Goal: Task Accomplishment & Management: Manage account settings

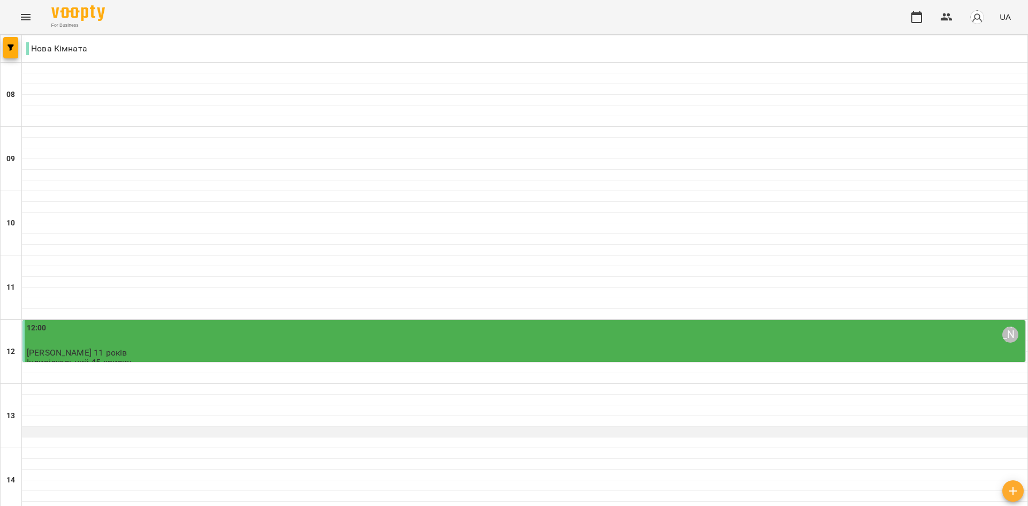
scroll to position [54, 0]
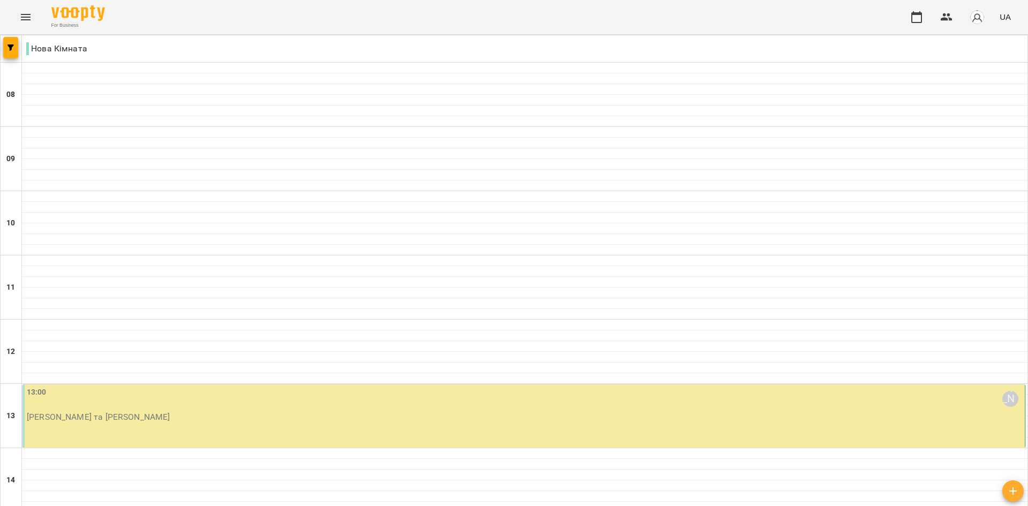
scroll to position [161, 0]
click at [234, 387] on div "13:00 [PERSON_NAME] [PERSON_NAME] та [PERSON_NAME]" at bounding box center [525, 404] width 996 height 35
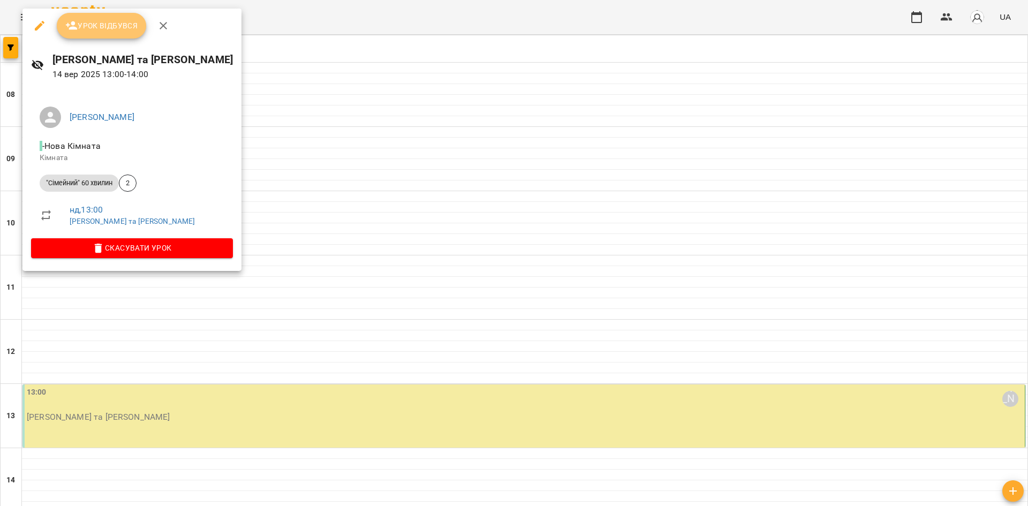
click at [118, 17] on button "Урок відбувся" at bounding box center [102, 26] width 90 height 26
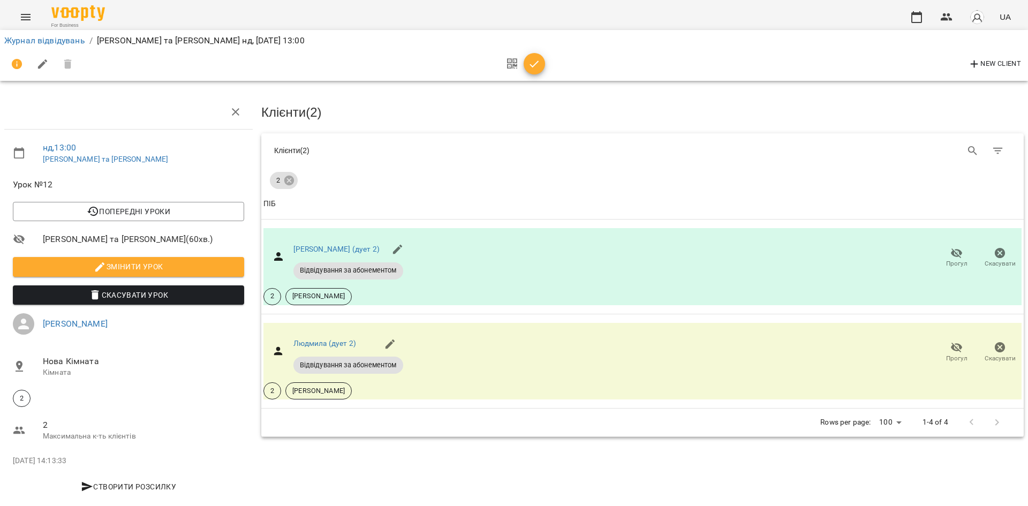
click at [530, 67] on icon "button" at bounding box center [534, 64] width 13 height 13
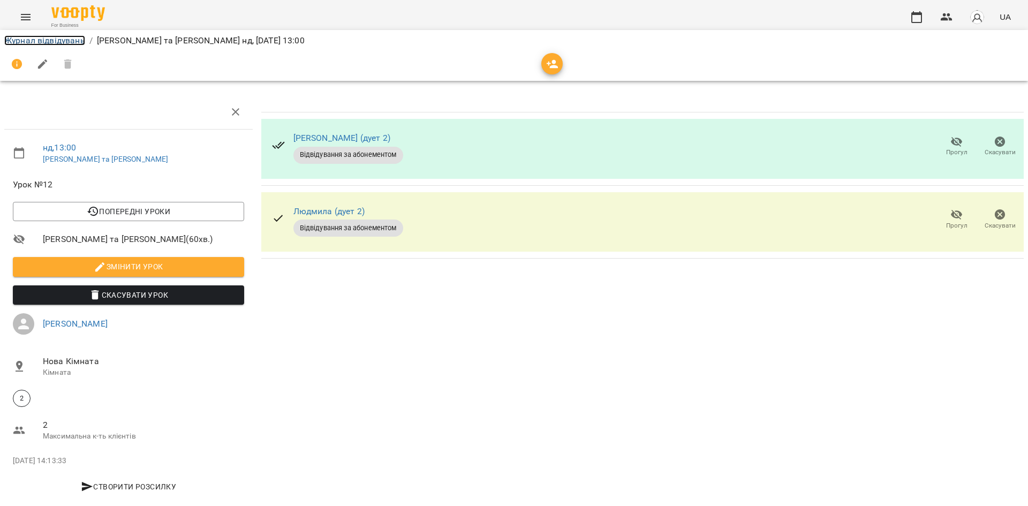
click at [49, 36] on link "Журнал відвідувань" at bounding box center [44, 40] width 81 height 10
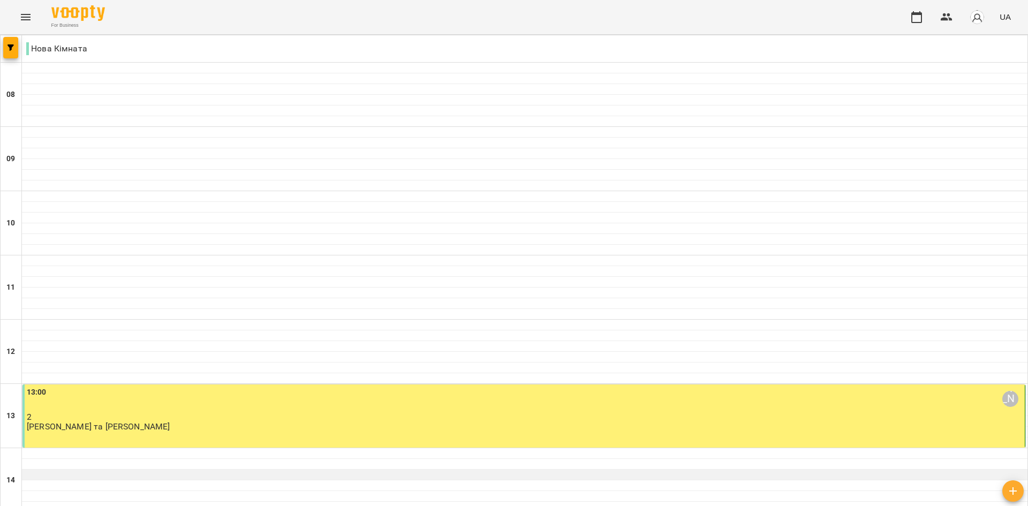
scroll to position [268, 0]
